Goal: Transaction & Acquisition: Purchase product/service

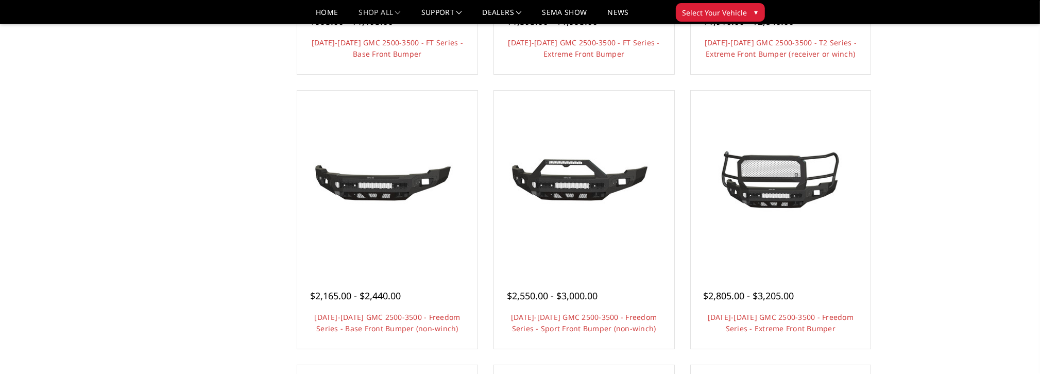
scroll to position [321, 0]
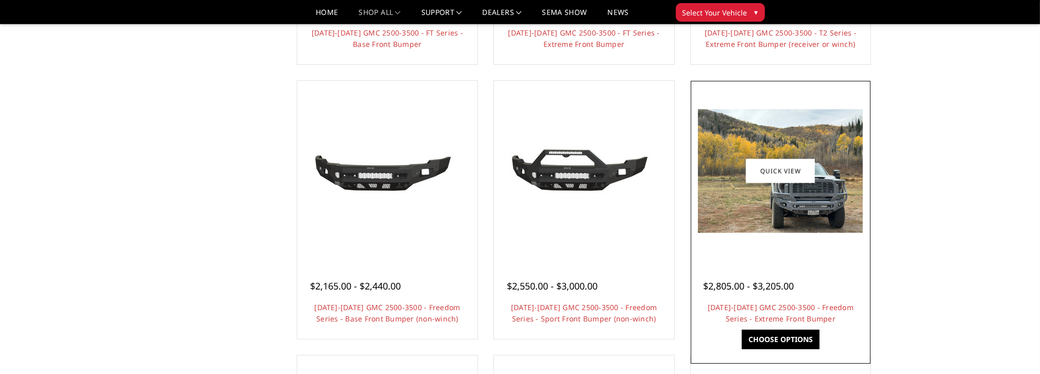
click at [802, 210] on img at bounding box center [780, 171] width 165 height 124
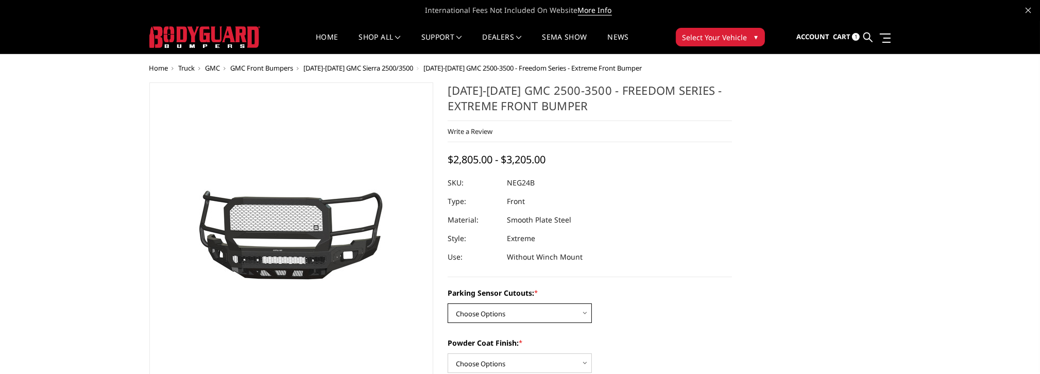
click at [590, 317] on select "Choose Options No - Without Parking Sensor Cutouts Yes - With Parking Sensor Cu…" at bounding box center [519, 313] width 144 height 20
click at [627, 309] on div "Parking Sensor Cutouts: * Choose Options No - Without Parking Sensor Cutouts Ye…" at bounding box center [589, 305] width 284 height 36
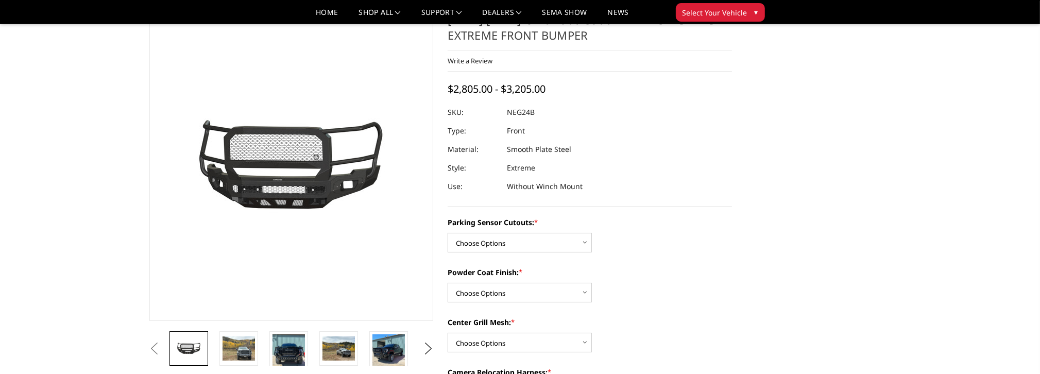
scroll to position [103, 0]
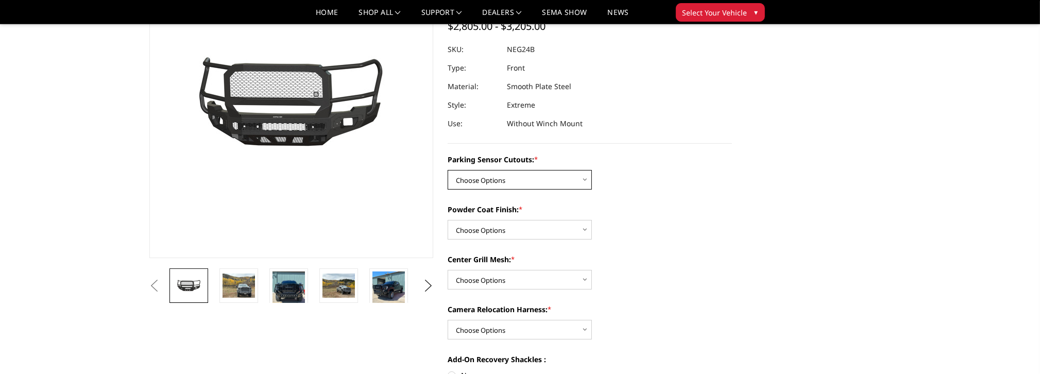
click at [579, 179] on select "Choose Options No - Without Parking Sensor Cutouts Yes - With Parking Sensor Cu…" at bounding box center [519, 180] width 144 height 20
select select "2874"
click at [447, 170] on select "Choose Options No - Without Parking Sensor Cutouts Yes - With Parking Sensor Cu…" at bounding box center [519, 180] width 144 height 20
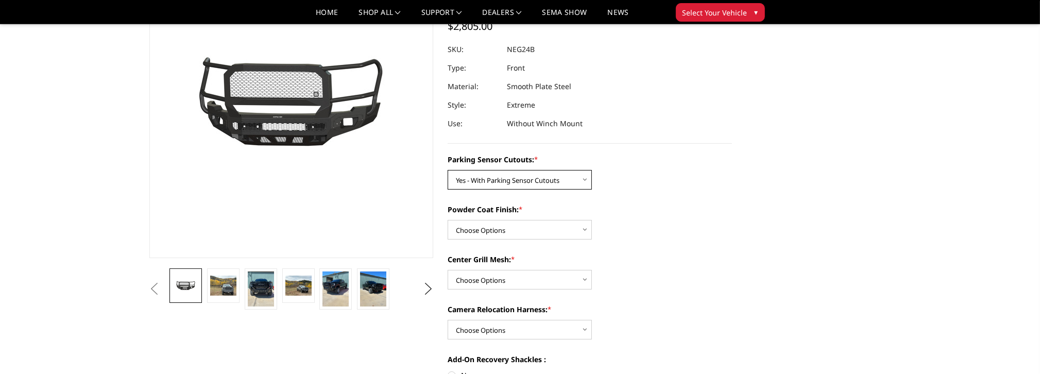
scroll to position [154, 0]
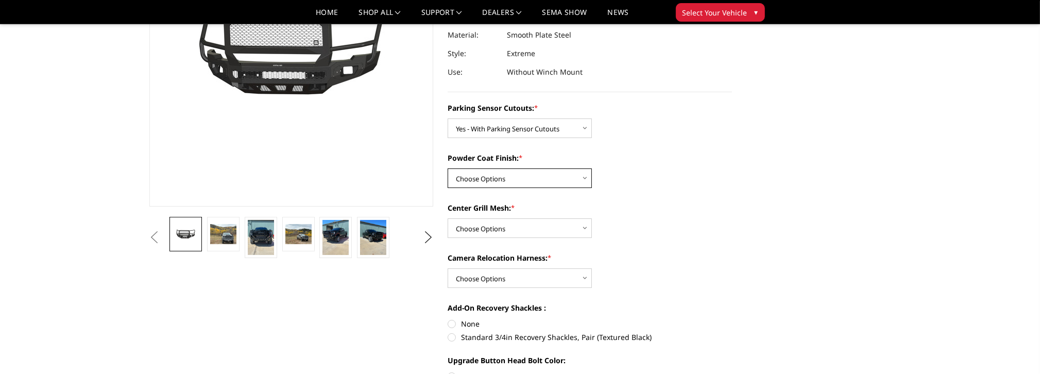
click at [583, 177] on select "Choose Options Bare Metal Texture Black Powder Coat" at bounding box center [519, 178] width 144 height 20
select select "2876"
click at [447, 168] on select "Choose Options Bare Metal Texture Black Powder Coat" at bounding box center [519, 178] width 144 height 20
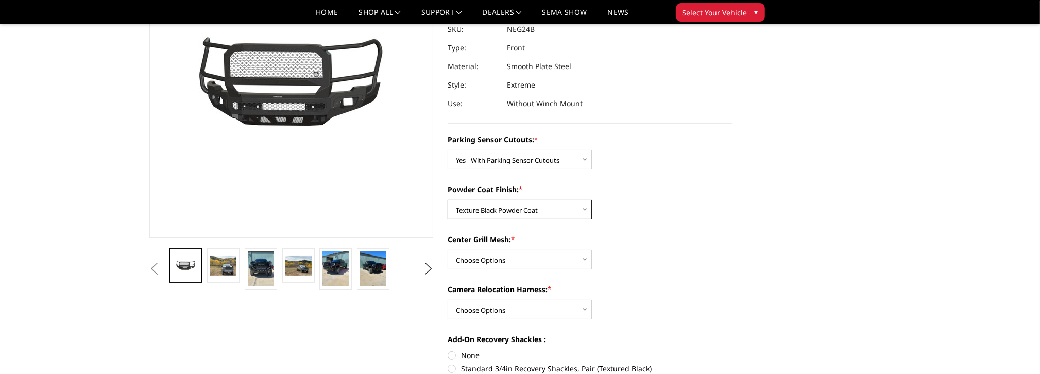
scroll to position [103, 0]
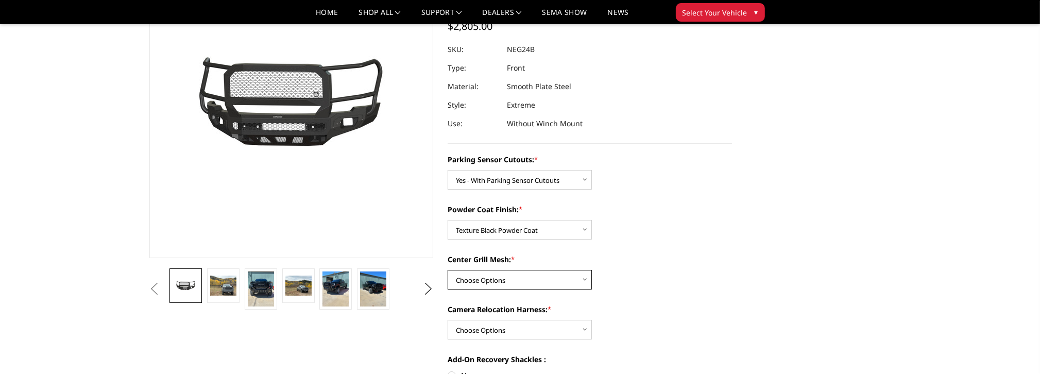
click at [586, 284] on select "Choose Options WITH Expanded Metal in Center Grill WITHOUT Expanded Metal in Ce…" at bounding box center [519, 280] width 144 height 20
select select "2878"
click at [447, 270] on select "Choose Options WITH Expanded Metal in Center Grill WITHOUT Expanded Metal in Ce…" at bounding box center [519, 280] width 144 height 20
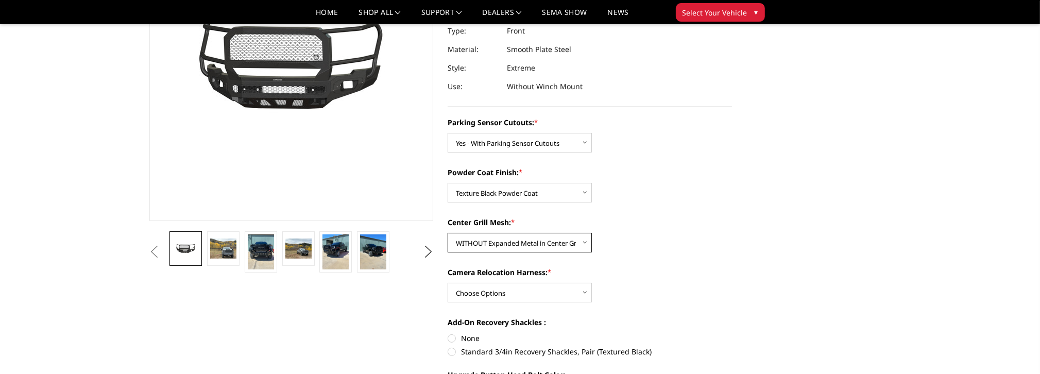
scroll to position [154, 0]
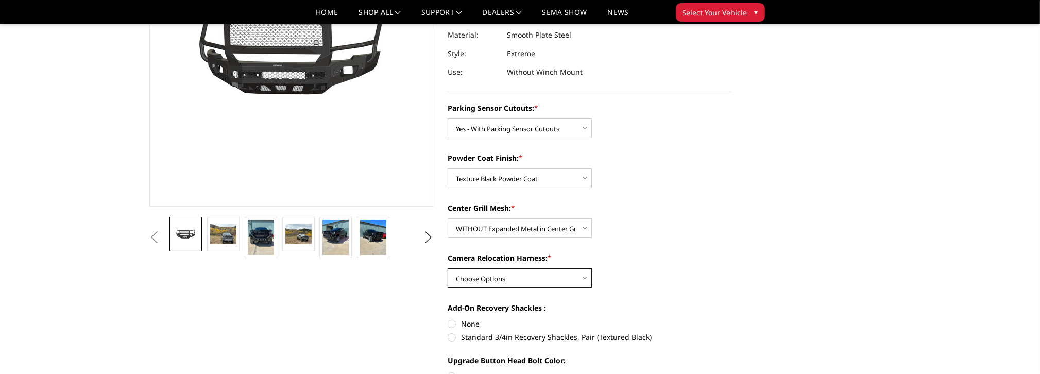
click at [585, 280] on select "Choose Options WITH Camera Relocation Harness WITHOUT Camera Relocation Harness" at bounding box center [519, 278] width 144 height 20
select select "2879"
click at [447, 268] on select "Choose Options WITH Camera Relocation Harness WITHOUT Camera Relocation Harness" at bounding box center [519, 278] width 144 height 20
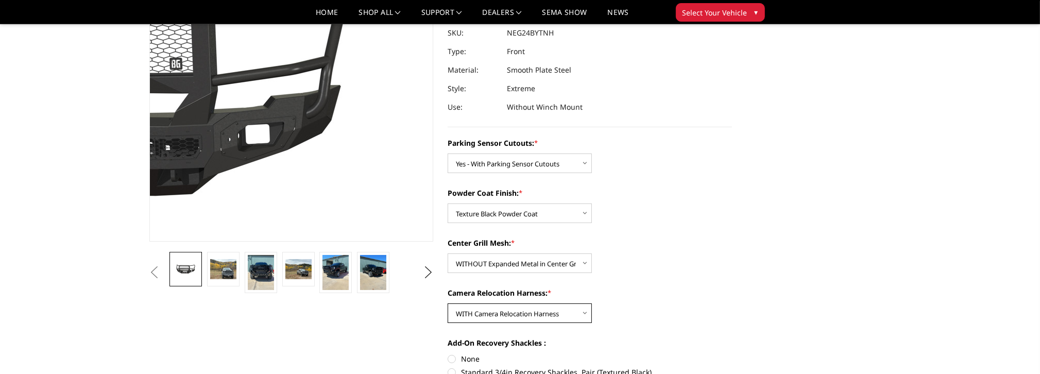
scroll to position [103, 0]
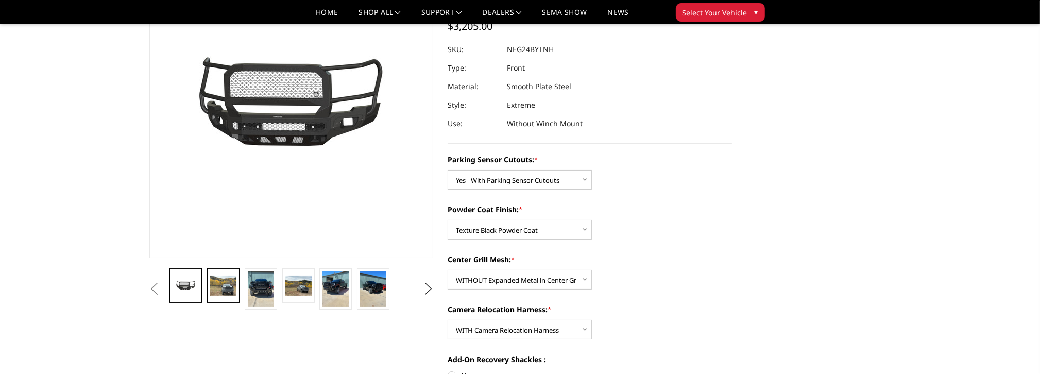
click at [222, 290] on img at bounding box center [223, 285] width 26 height 20
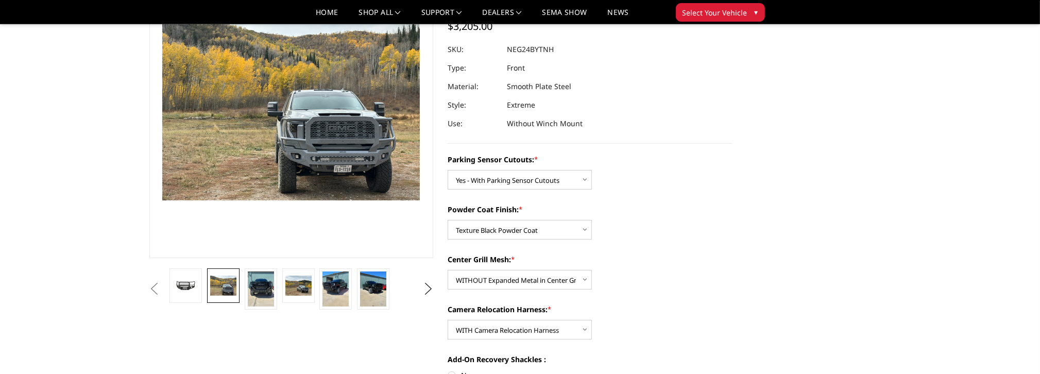
scroll to position [66, 0]
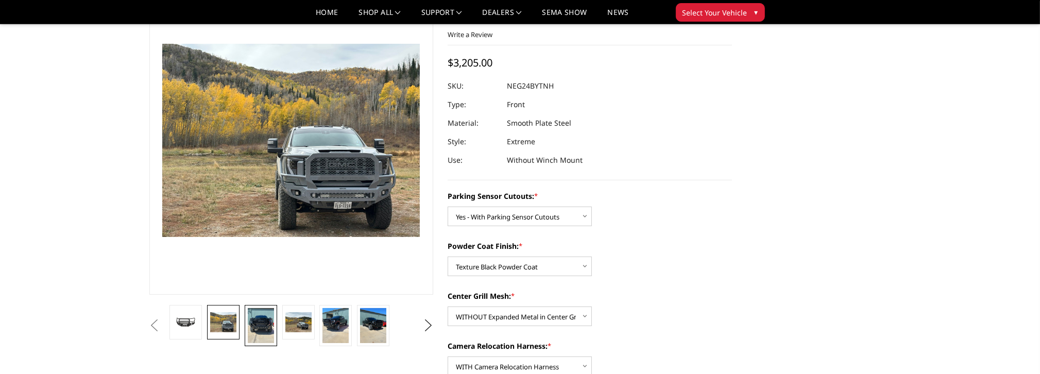
click at [266, 326] on img at bounding box center [261, 325] width 26 height 35
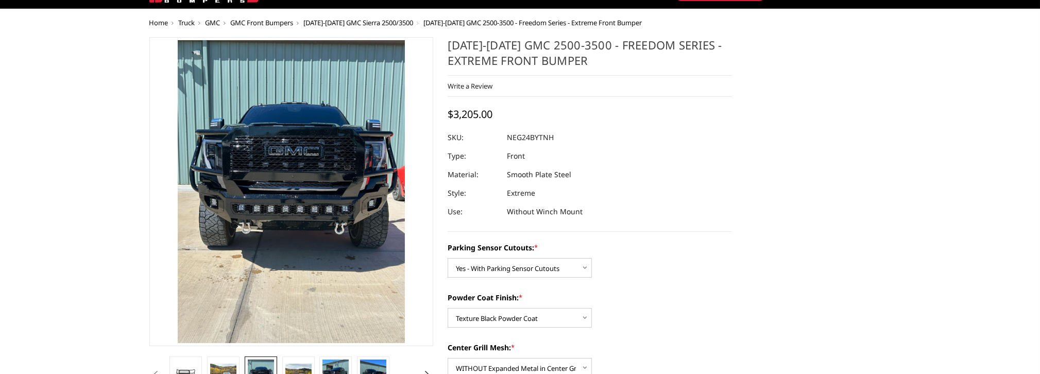
scroll to position [63, 0]
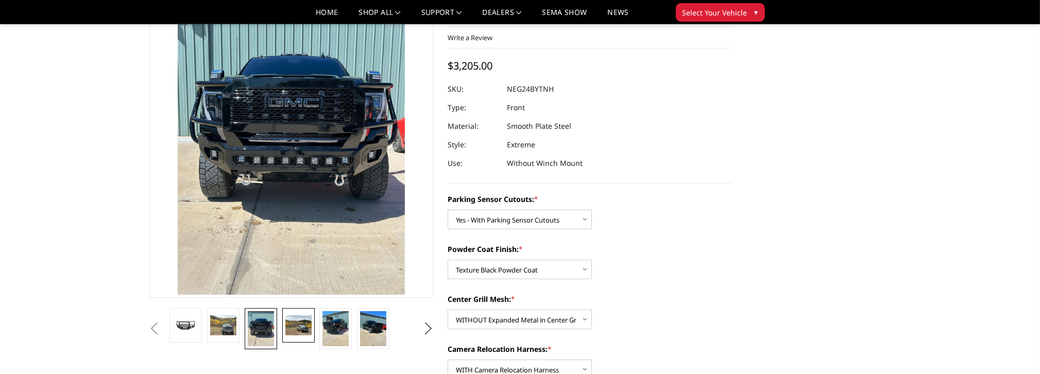
click at [297, 318] on img at bounding box center [298, 325] width 26 height 20
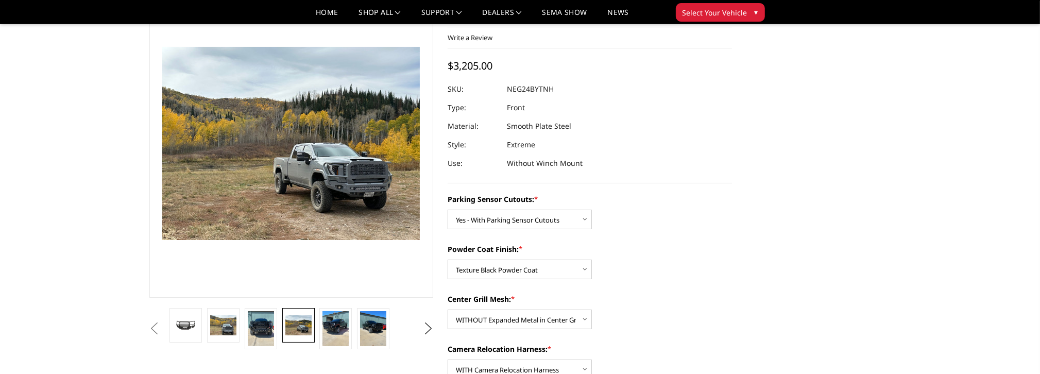
scroll to position [118, 0]
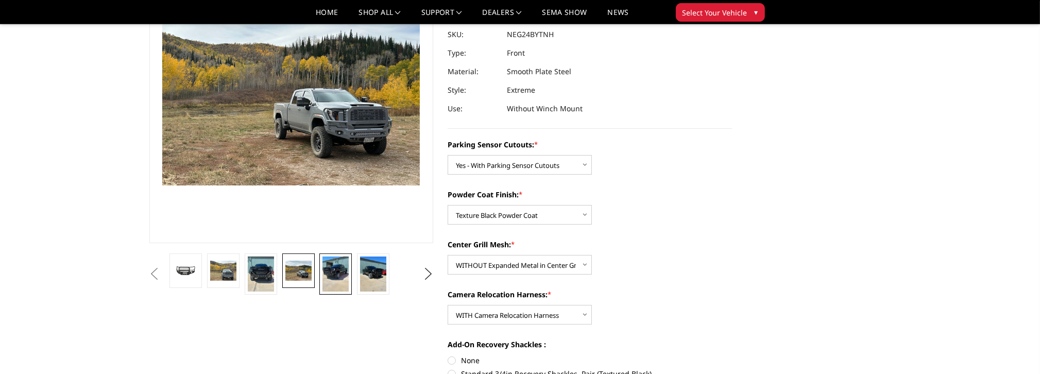
click at [334, 271] on img at bounding box center [335, 273] width 26 height 35
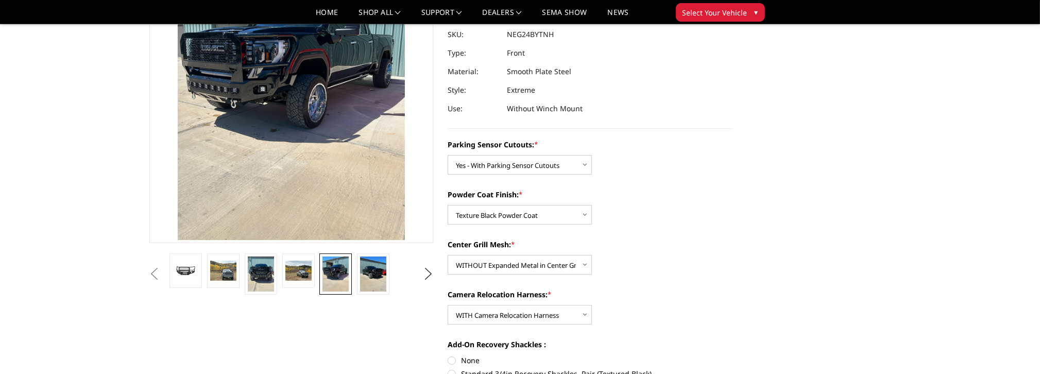
scroll to position [63, 0]
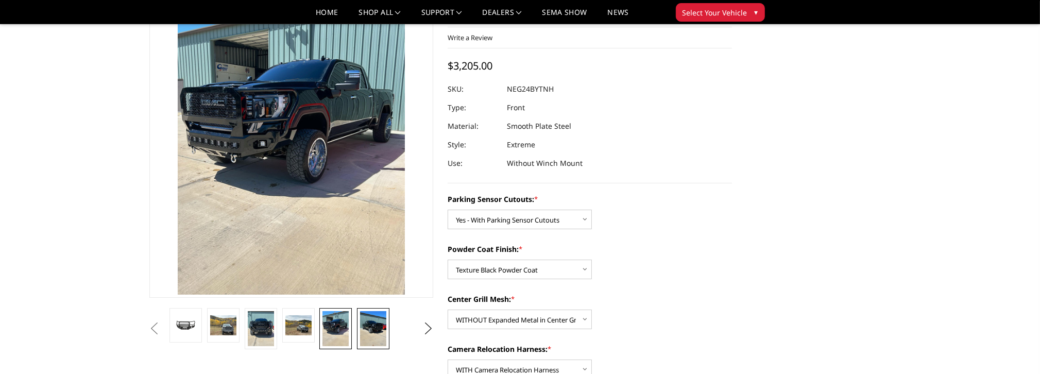
click at [370, 323] on img at bounding box center [373, 328] width 26 height 35
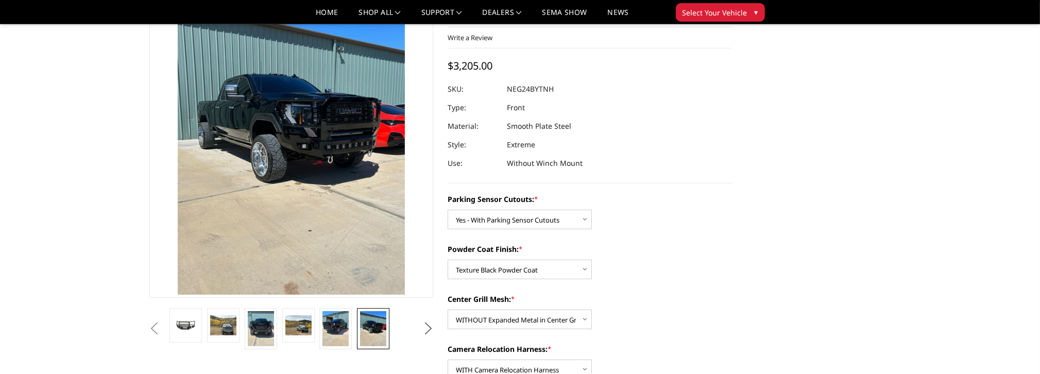
click at [428, 327] on button "Next" at bounding box center [427, 328] width 15 height 15
